Goal: Information Seeking & Learning: Learn about a topic

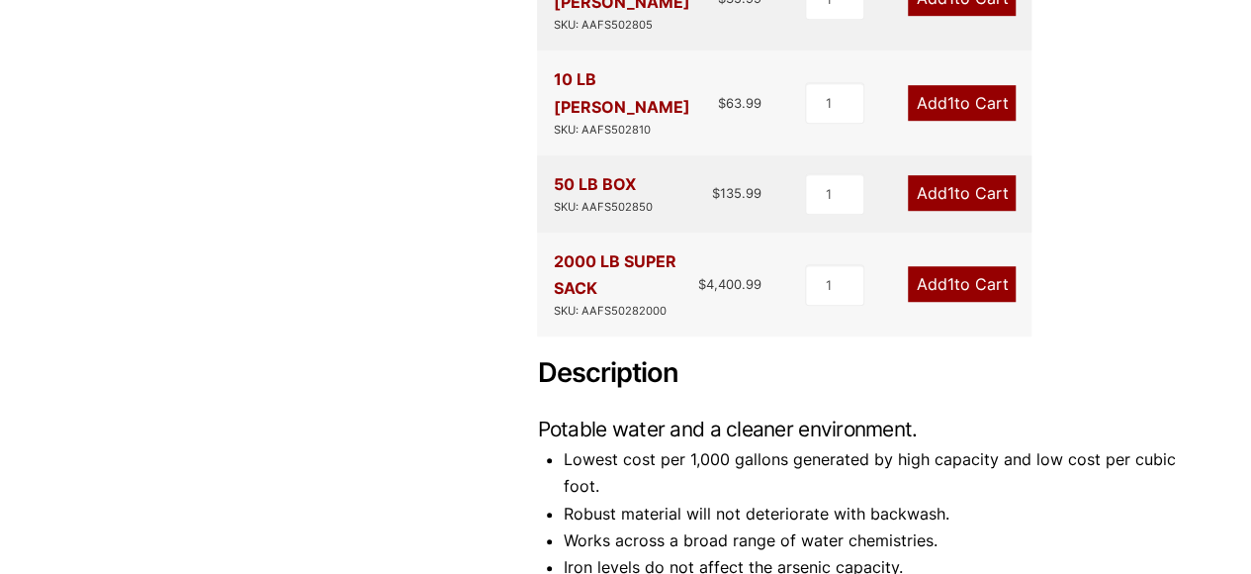
scroll to position [593, 0]
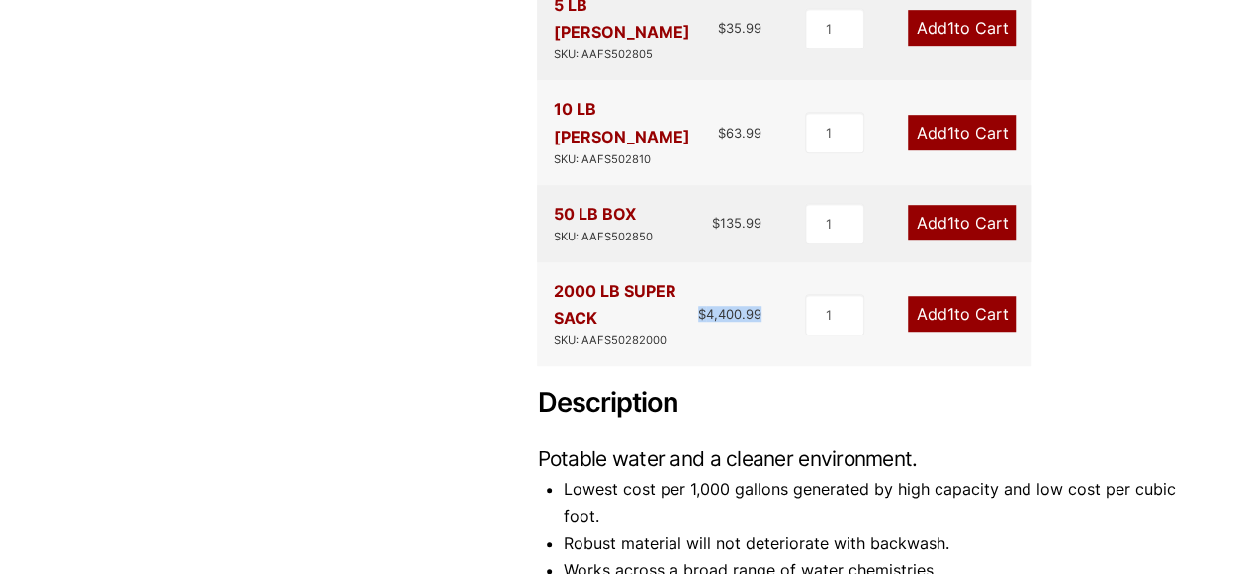
drag, startPoint x: 761, startPoint y: 262, endPoint x: 698, endPoint y: 264, distance: 63.3
click at [698, 265] on div "2000 LB SUPER SACK SKU: AAFS50282000 $ 4,400.99 1 Add 1 to Cart" at bounding box center [784, 314] width 494 height 104
click at [721, 306] on bdi "$ 4,400.99" at bounding box center [729, 314] width 63 height 16
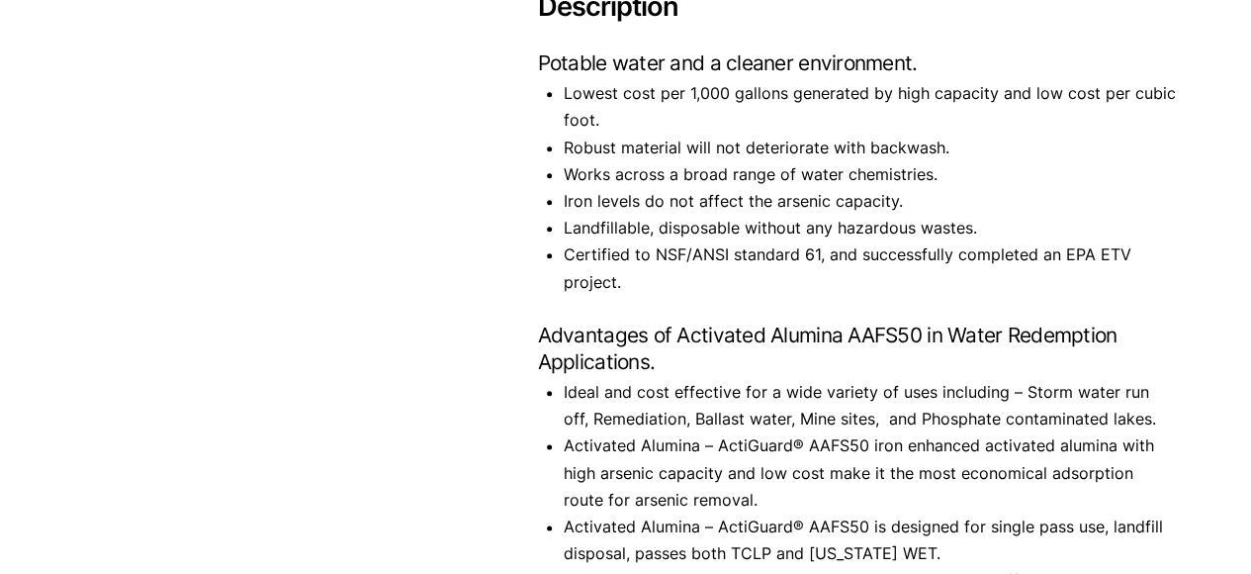
scroll to position [1088, 0]
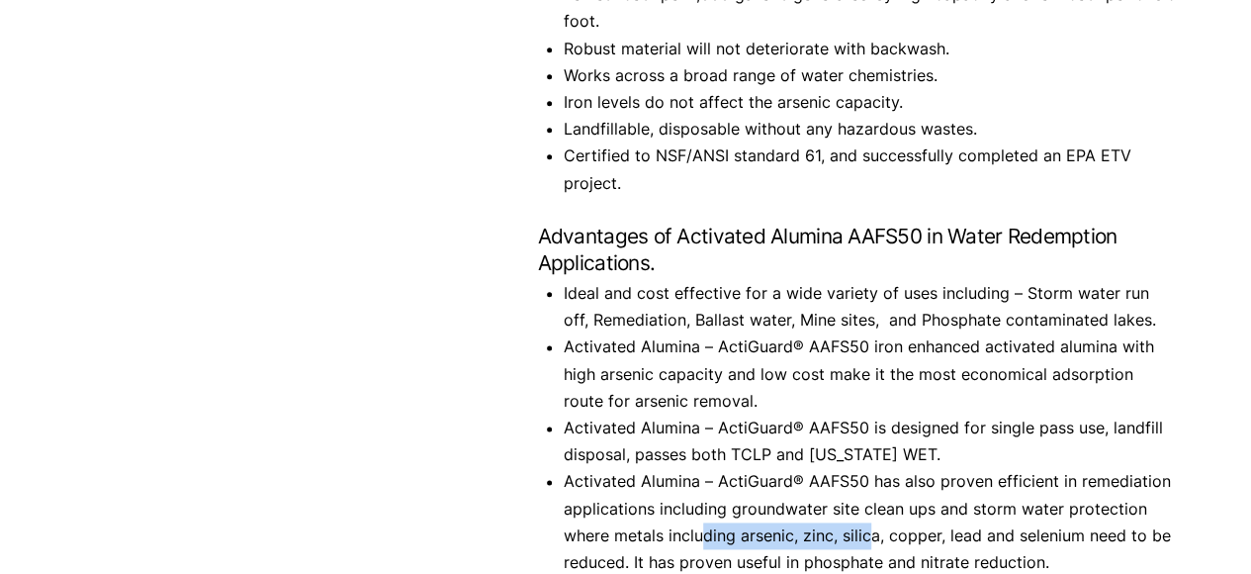
drag, startPoint x: 702, startPoint y: 479, endPoint x: 874, endPoint y: 474, distance: 172.1
click at [872, 478] on li "Activated Alumina – ActiGuard® AAFS50 has also proven efficient in remediation …" at bounding box center [870, 522] width 612 height 108
click at [914, 482] on li "Activated Alumina – ActiGuard® AAFS50 has also proven efficient in remediation …" at bounding box center [870, 522] width 612 height 108
click at [817, 480] on li "Activated Alumina – ActiGuard® AAFS50 has also proven efficient in remediation …" at bounding box center [870, 522] width 612 height 108
drag, startPoint x: 916, startPoint y: 483, endPoint x: 888, endPoint y: 485, distance: 27.8
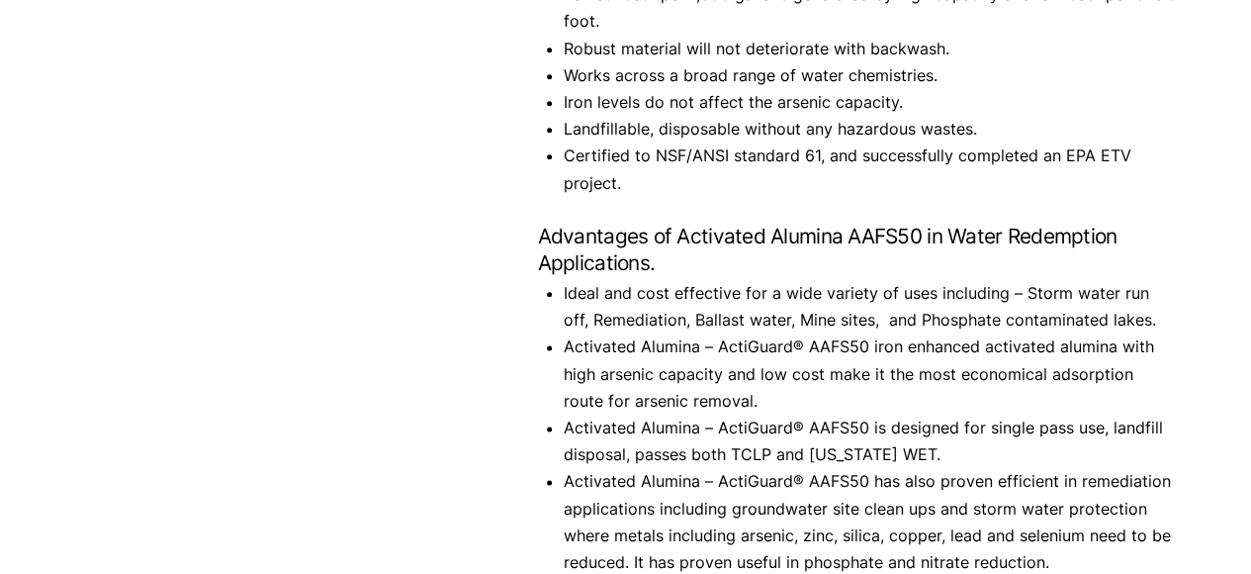
click at [914, 483] on li "Activated Alumina – ActiGuard® AAFS50 has also proven efficient in remediation …" at bounding box center [870, 522] width 612 height 108
drag, startPoint x: 807, startPoint y: 474, endPoint x: 839, endPoint y: 485, distance: 33.5
click at [816, 477] on li "Activated Alumina – ActiGuard® AAFS50 has also proven efficient in remediation …" at bounding box center [870, 522] width 612 height 108
drag, startPoint x: 746, startPoint y: 480, endPoint x: 975, endPoint y: 488, distance: 229.6
click at [977, 488] on li "Activated Alumina – ActiGuard® AAFS50 has also proven efficient in remediation …" at bounding box center [870, 522] width 612 height 108
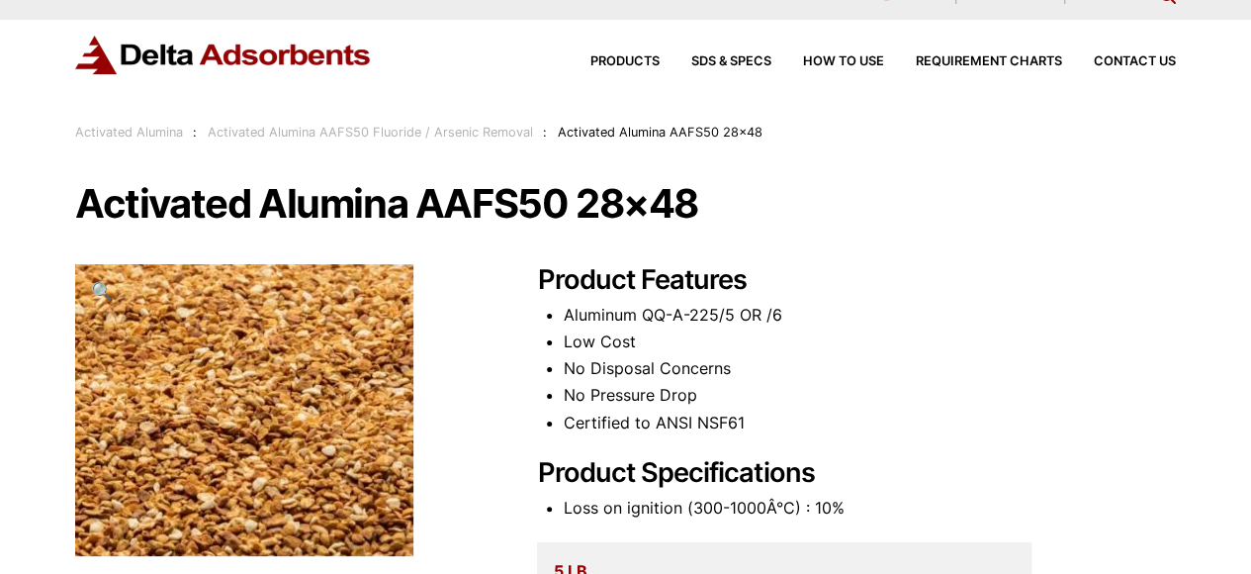
scroll to position [0, 0]
